Goal: Task Accomplishment & Management: Manage account settings

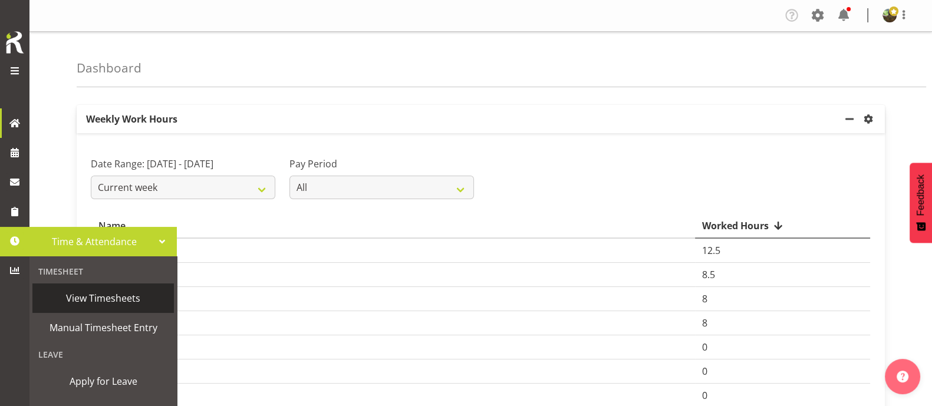
click at [87, 303] on span "View Timesheets" at bounding box center [103, 298] width 130 height 18
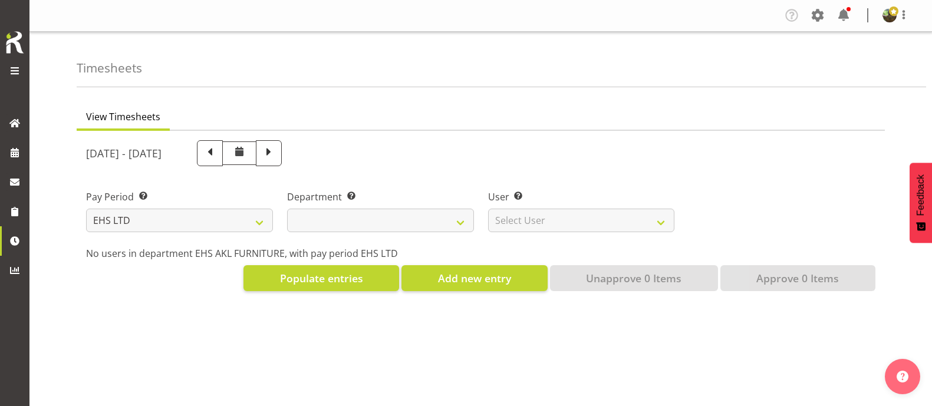
select select "7"
select select
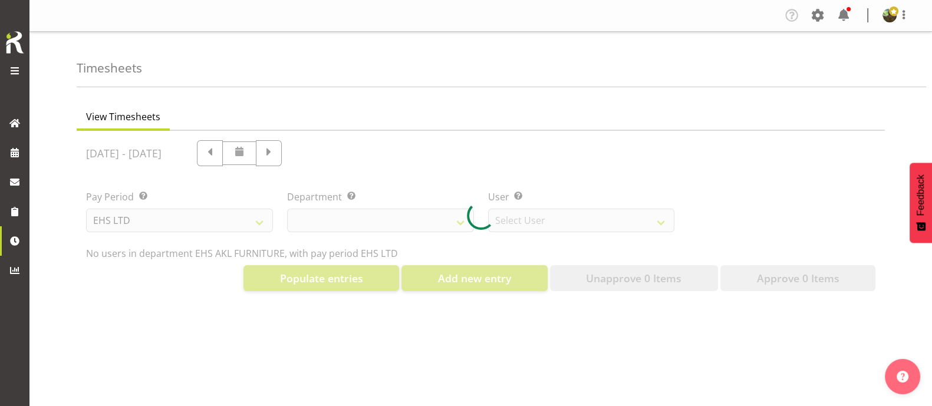
select select "8638"
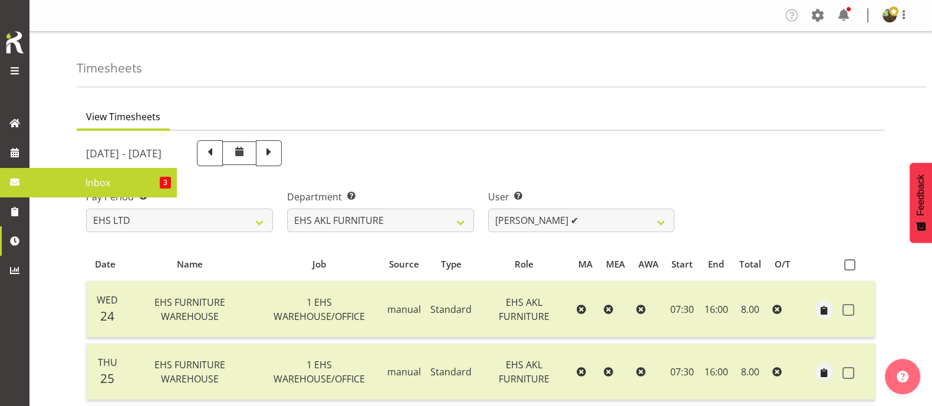
click at [90, 180] on span "Inbox" at bounding box center [97, 183] width 124 height 18
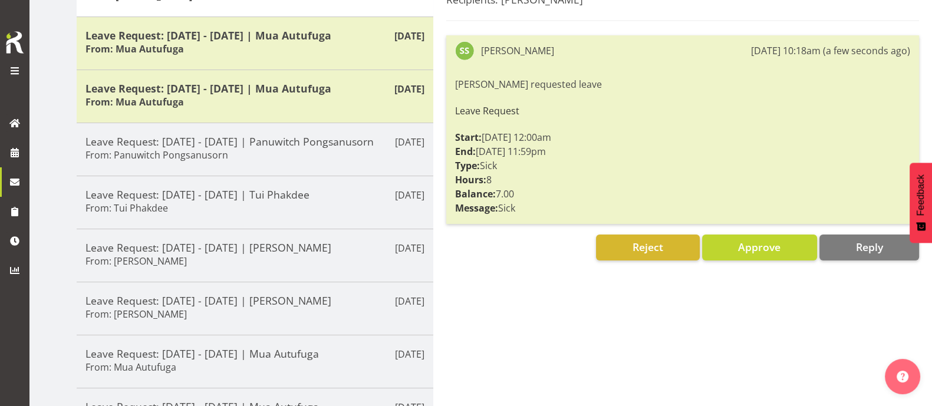
scroll to position [221, 0]
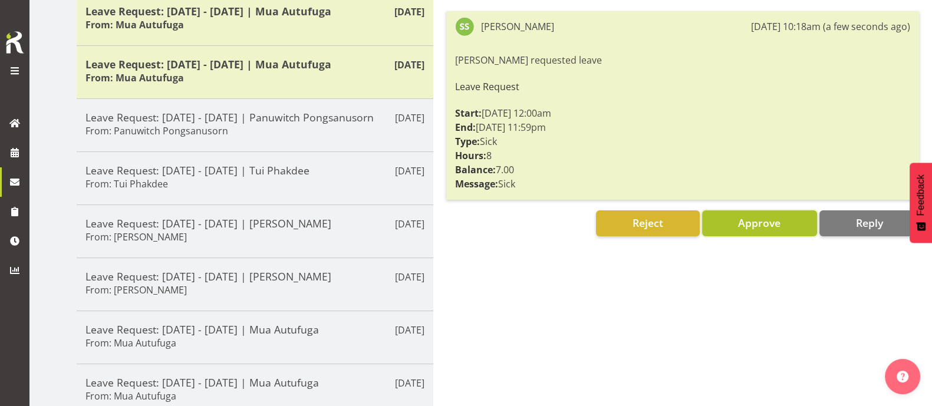
click at [788, 225] on button "Approve" at bounding box center [759, 223] width 115 height 26
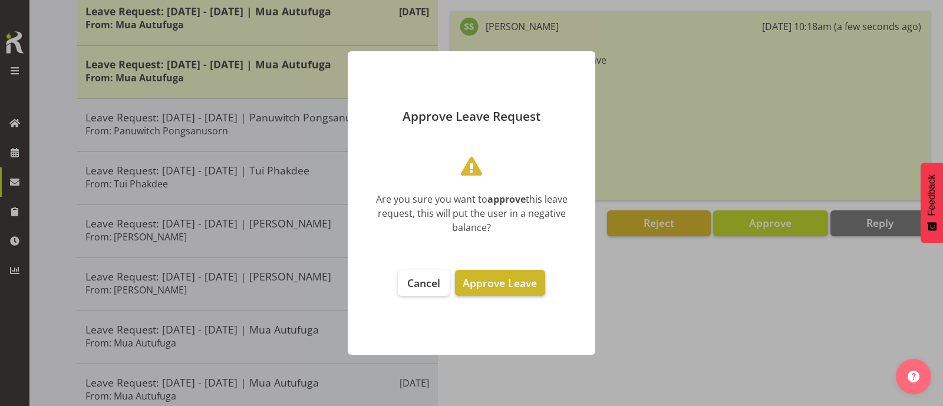
click at [513, 286] on span "Approve Leave" at bounding box center [500, 283] width 74 height 14
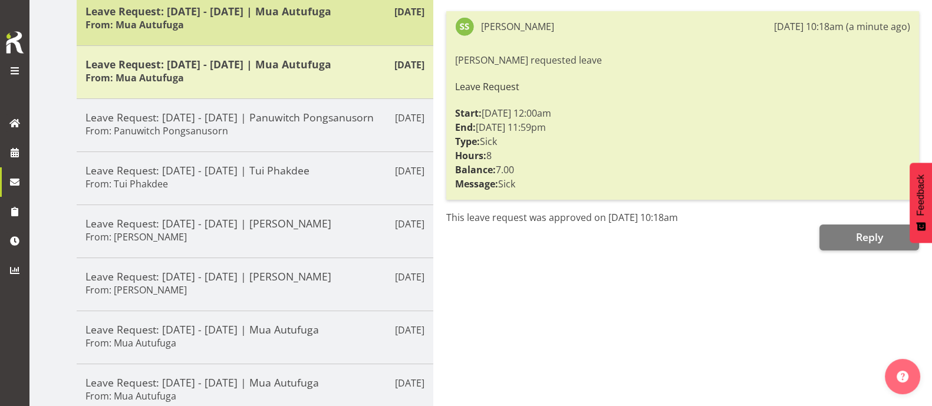
click at [330, 22] on div "Leave Request: [DATE] - [DATE] | Mua Autufuga From: Mua Autufuga" at bounding box center [254, 19] width 339 height 29
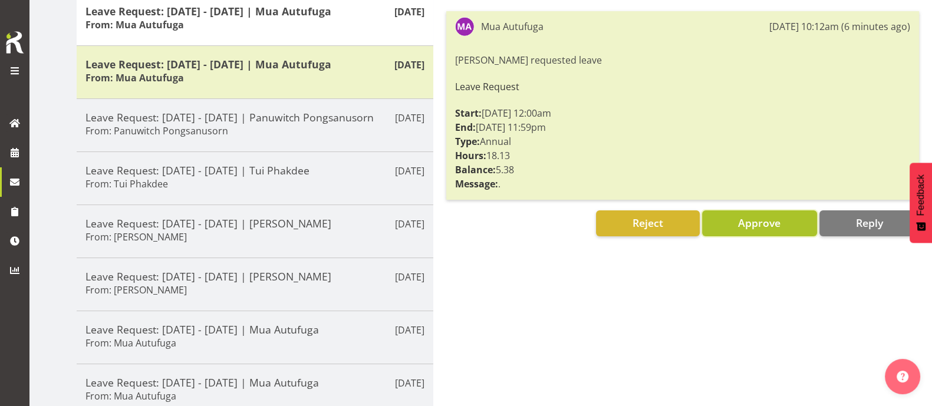
click at [768, 223] on span "Approve" at bounding box center [759, 223] width 42 height 14
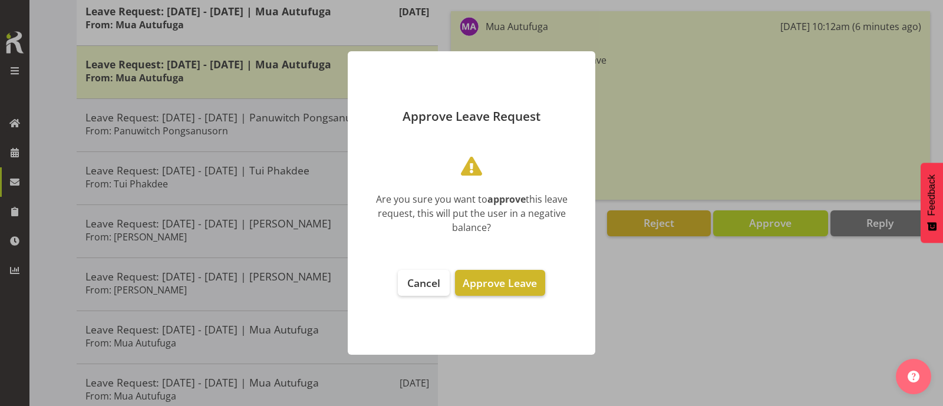
click at [515, 282] on span "Approve Leave" at bounding box center [500, 283] width 74 height 14
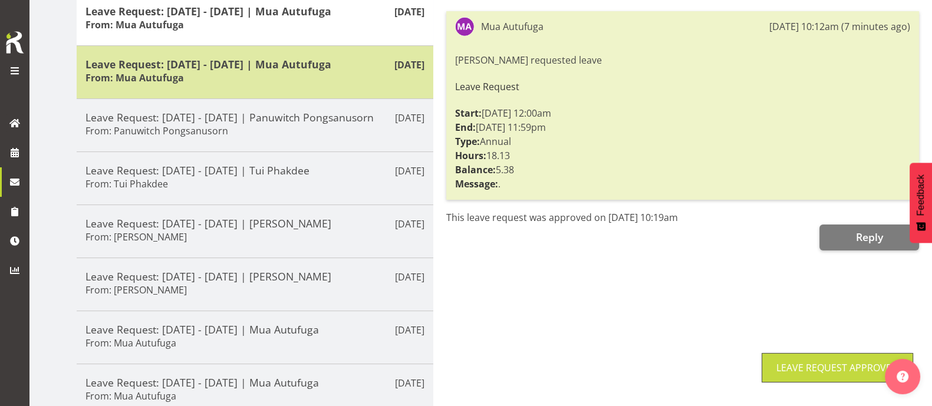
click at [347, 64] on h5 "Leave Request: 24/09/25 - 24/09/25 | Mua Autufuga" at bounding box center [254, 64] width 339 height 13
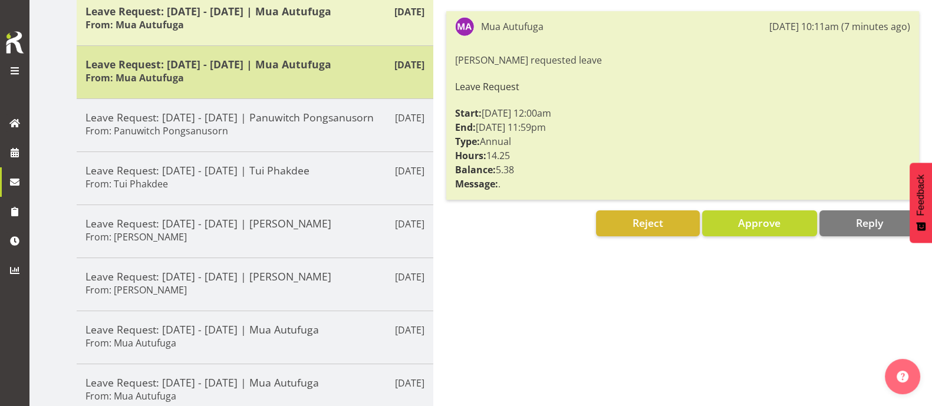
click at [348, 62] on h5 "Leave Request: 24/09/25 - 24/09/25 | Mua Autufuga" at bounding box center [254, 64] width 339 height 13
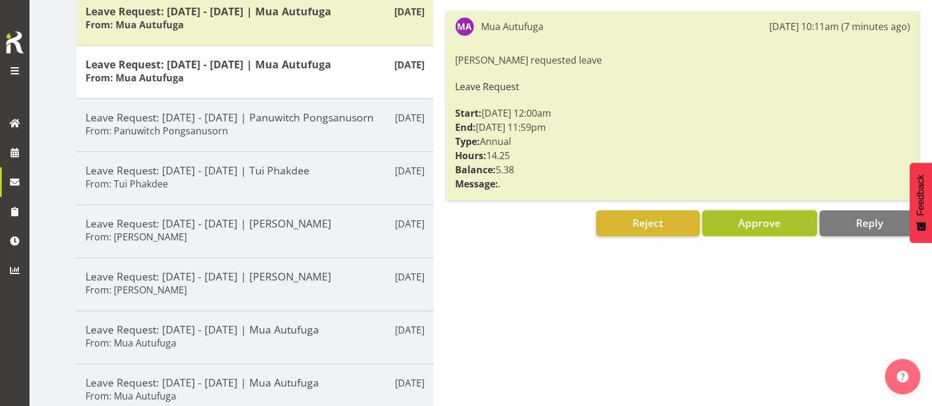
click at [764, 213] on button "Approve" at bounding box center [759, 223] width 115 height 26
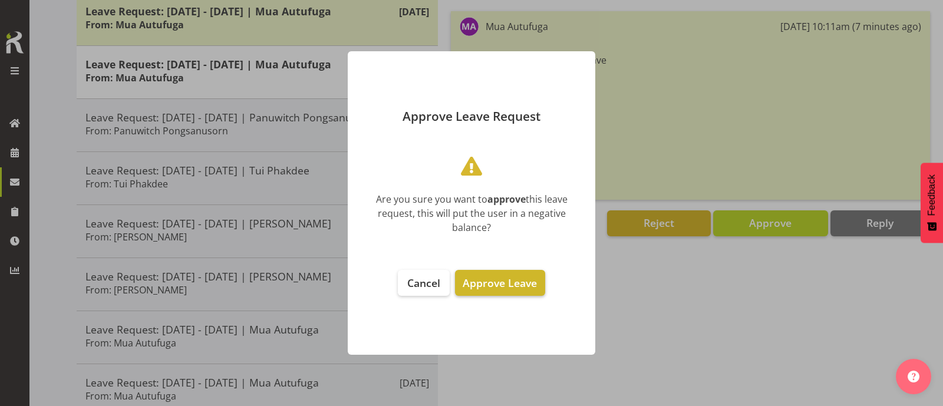
click at [492, 276] on span "Approve Leave" at bounding box center [500, 283] width 74 height 14
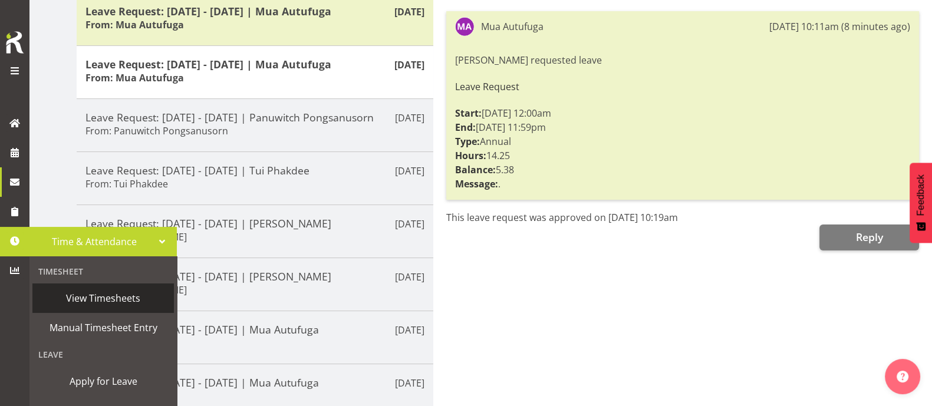
click at [106, 291] on span "View Timesheets" at bounding box center [103, 298] width 130 height 18
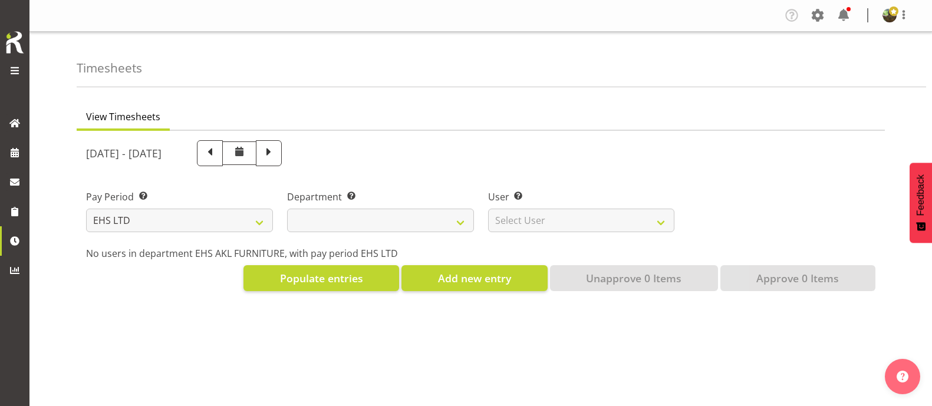
select select "7"
select select
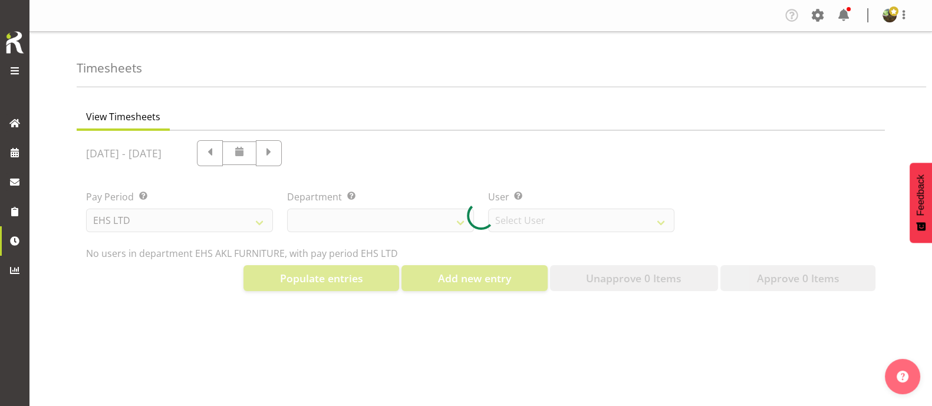
select select "8638"
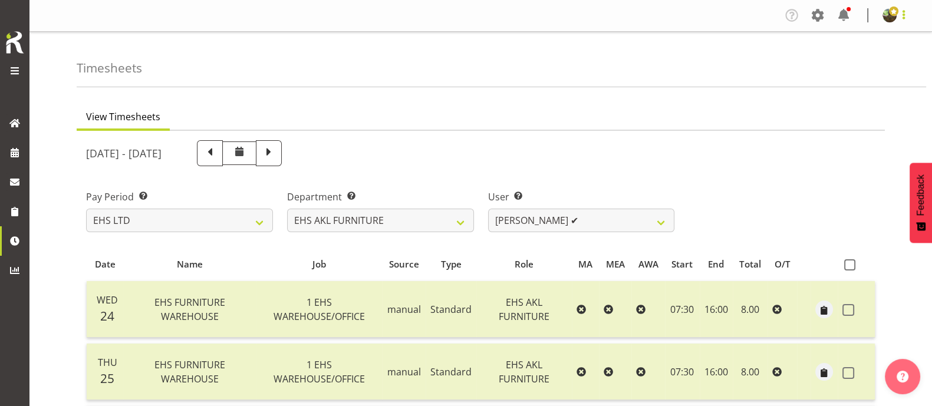
click at [905, 16] on span at bounding box center [903, 15] width 14 height 14
click at [849, 61] on link "Log Out" at bounding box center [853, 61] width 113 height 21
